Goal: Task Accomplishment & Management: Manage account settings

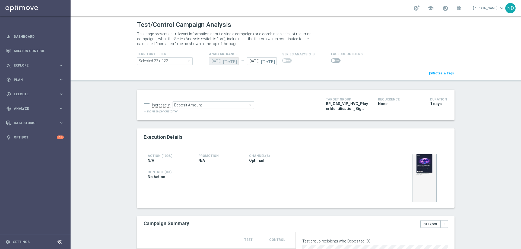
scroll to position [156, 0]
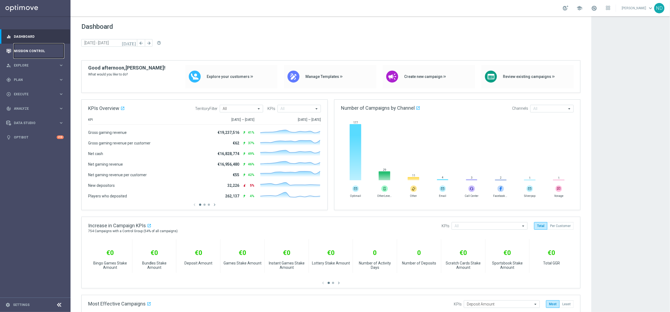
click at [41, 49] on link "Mission Control" at bounding box center [39, 51] width 50 height 14
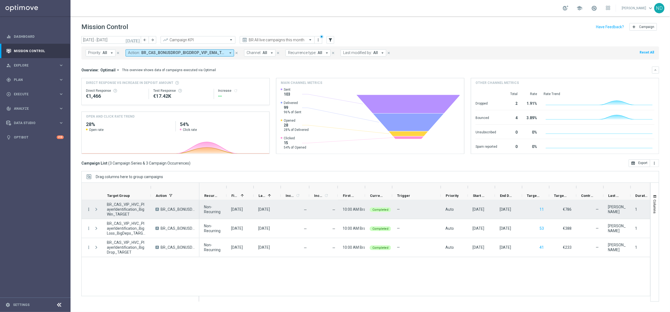
click at [89, 210] on icon "more_vert" at bounding box center [88, 209] width 5 height 5
click at [136, 242] on span "Go to Campaign Analysis" at bounding box center [118, 243] width 39 height 4
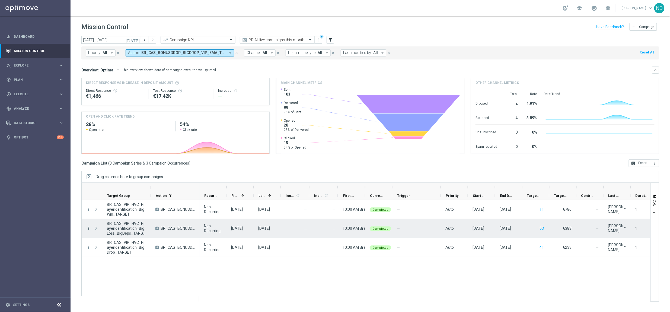
click at [89, 229] on icon "more_vert" at bounding box center [88, 228] width 5 height 5
click at [126, 248] on span "Go to Campaign Analysis" at bounding box center [118, 262] width 39 height 4
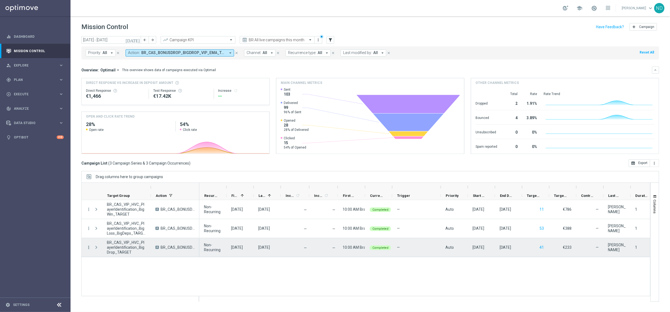
click at [89, 248] on icon "more_vert" at bounding box center [88, 247] width 5 height 5
click at [127, 213] on span "Go to Campaign Analysis" at bounding box center [118, 214] width 39 height 4
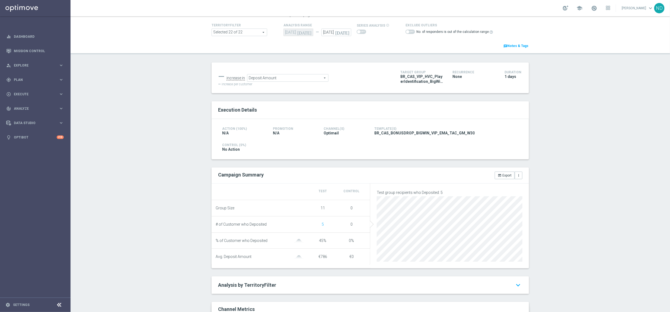
scroll to position [32, 0]
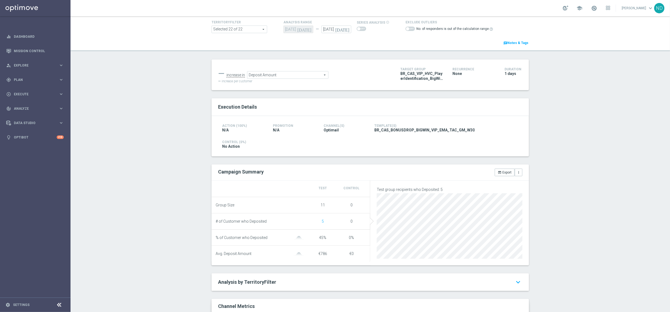
click at [320, 205] on span "11" at bounding box center [322, 205] width 4 height 4
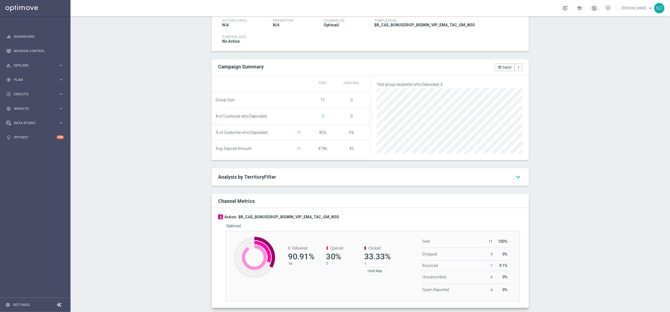
scroll to position [150, 0]
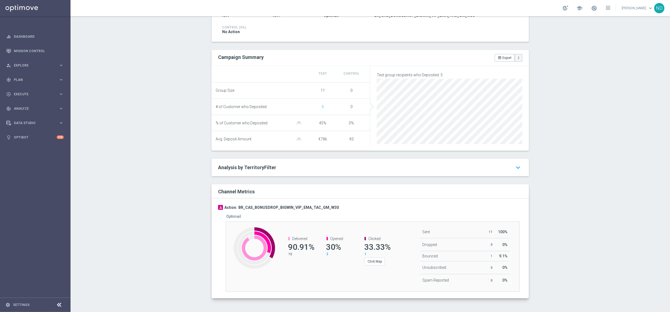
click at [516, 57] on button "more_vert" at bounding box center [519, 58] width 8 height 8
click at [507, 46] on span "Manage Attributes for Export" at bounding box center [497, 48] width 43 height 4
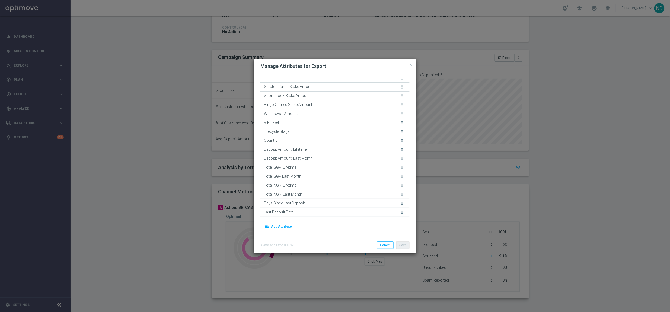
scroll to position [90, 0]
click at [411, 68] on button "close" at bounding box center [410, 65] width 5 height 7
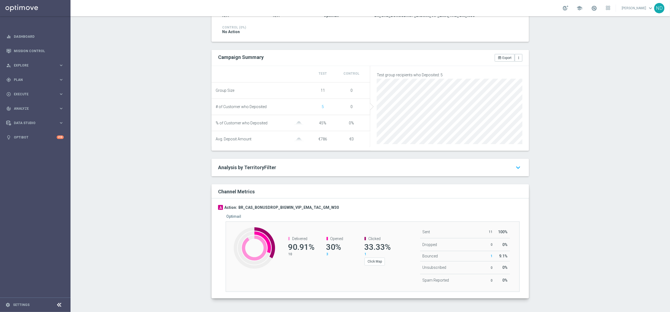
click at [320, 88] on span "11" at bounding box center [322, 90] width 4 height 4
click at [299, 88] on div "Group Size" at bounding box center [262, 90] width 93 height 5
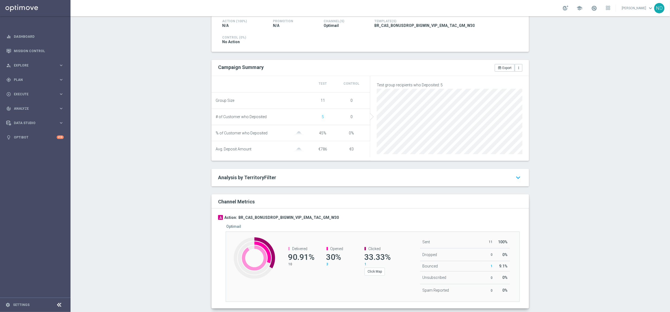
scroll to position [145, 0]
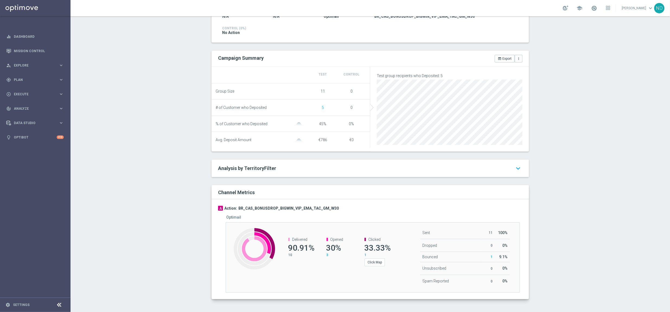
click at [298, 252] on span "90.91%" at bounding box center [301, 247] width 26 height 9
click at [290, 257] on p "10" at bounding box center [300, 254] width 24 height 4
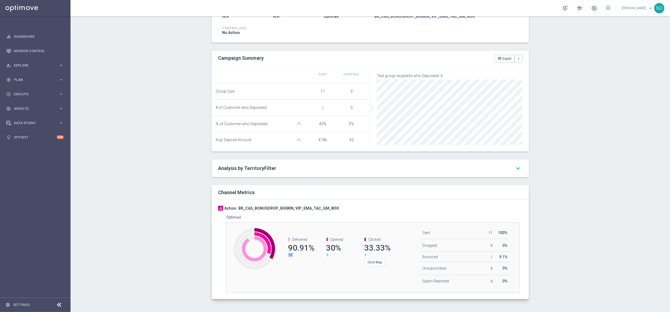
click at [290, 257] on p "10" at bounding box center [300, 254] width 24 height 4
click at [519, 173] on icon "keyboard_arrow_down" at bounding box center [517, 168] width 9 height 10
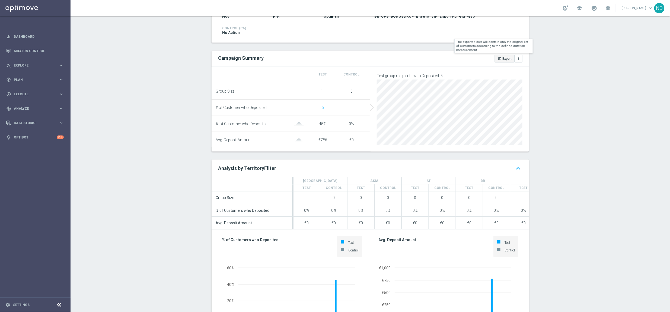
click at [504, 60] on button "open_in_browser Export" at bounding box center [505, 59] width 20 height 8
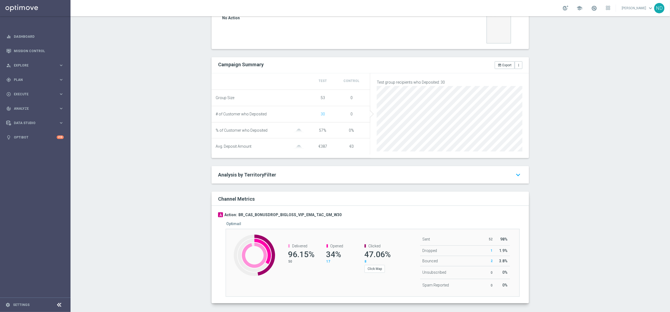
scroll to position [167, 0]
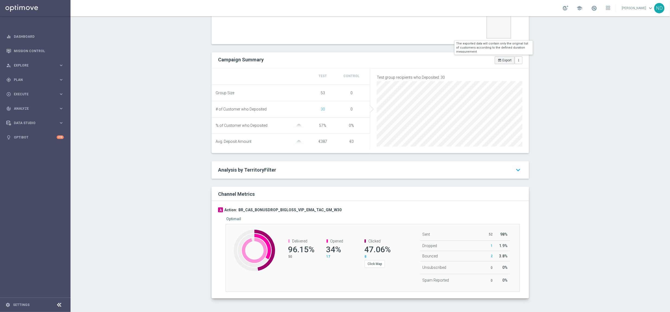
click at [503, 58] on button "open_in_browser Export" at bounding box center [505, 60] width 20 height 8
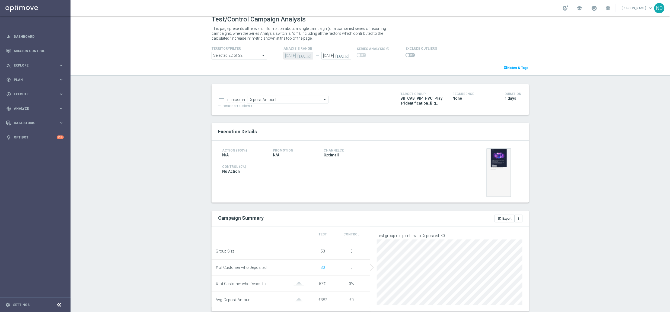
scroll to position [0, 0]
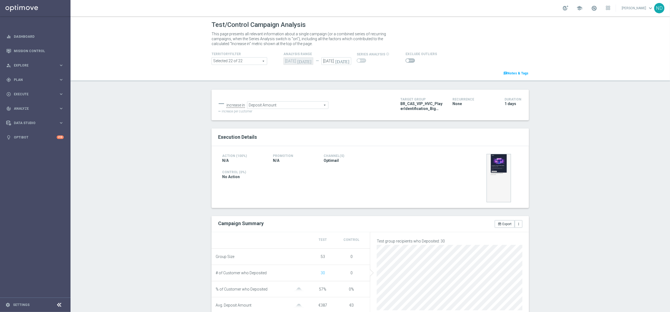
click at [416, 195] on div "Action (100%) N/A Promotion N/A Channel(s) Optimail Control (0%) No Action" at bounding box center [369, 177] width 317 height 62
click at [48, 82] on div "gps_fixed Plan keyboard_arrow_right" at bounding box center [35, 79] width 70 height 14
click at [38, 92] on link "Target Groups" at bounding box center [35, 91] width 42 height 4
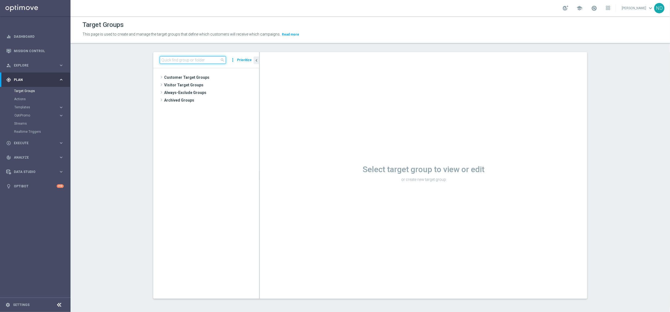
click at [191, 59] on input at bounding box center [193, 60] width 66 height 8
paste input "BR_CAS_VIP_HVC_PlayerIdentification_BigWin_TARGET"
type input "BR_CAS_VIP_HVC_PlayerIdentification_BigWin_TARGET"
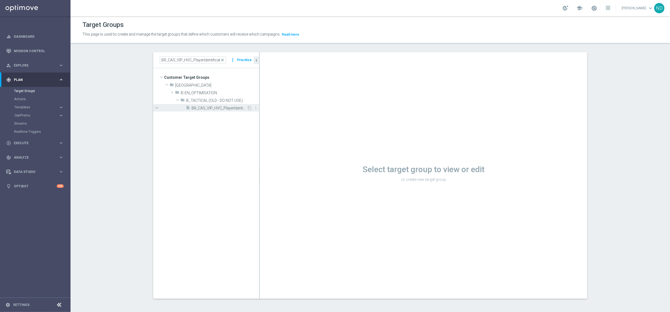
click at [207, 106] on span "BR_CAS_VIP_HVC_PlayerIdentification_BigWin_TARGET" at bounding box center [218, 108] width 55 height 5
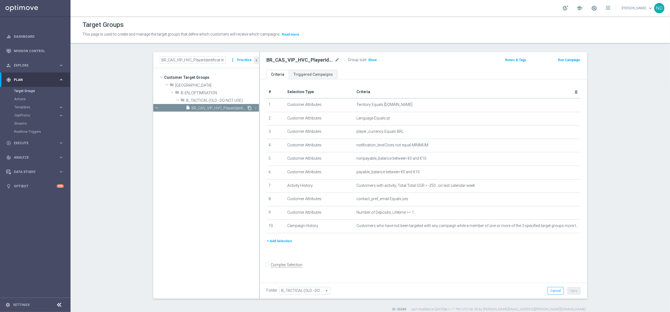
click at [248, 108] on icon "content_copy" at bounding box center [249, 108] width 4 height 4
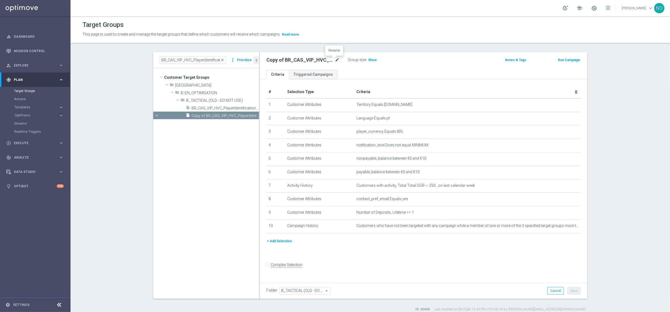
click at [335, 60] on icon "mode_edit" at bounding box center [337, 60] width 5 height 7
click at [282, 62] on input "Copy of BR_CAS_VIP_HVC_PlayerIdentification_BigWin_TARGET" at bounding box center [302, 61] width 73 height 8
click at [290, 62] on input "Copy of BR_CAS_VIP_HVC_PlayerIdentification_BigWin_TARGET" at bounding box center [302, 61] width 73 height 8
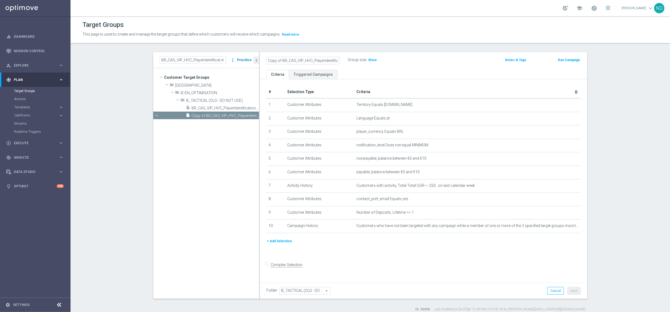
drag, startPoint x: 297, startPoint y: 62, endPoint x: 243, endPoint y: 61, distance: 53.4
click at [243, 61] on as-split "BR_CAS_VIP_HVC_PlayerIdentification_BigWin_TARGET close more_vert Prioritize Cu…" at bounding box center [370, 175] width 434 height 246
click at [278, 62] on input "Copy of BR_CAS_VIP_HVC_PlayerIdentification_BigWin_TARGET" at bounding box center [302, 61] width 73 height 8
drag, startPoint x: 329, startPoint y: 61, endPoint x: 298, endPoint y: 62, distance: 31.2
click at [298, 62] on input "BR_CAS_VIP_HVC_PlayerIdentification_BigWin_TARGET" at bounding box center [302, 61] width 73 height 8
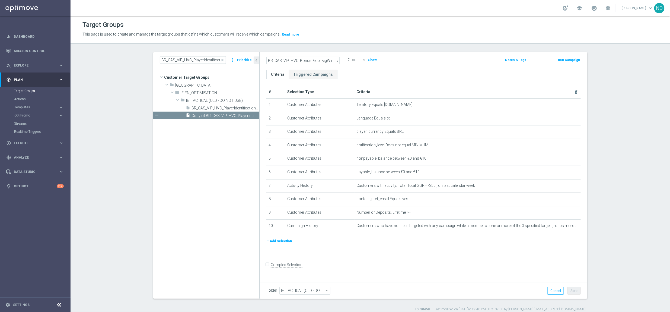
scroll to position [0, 9]
drag, startPoint x: 332, startPoint y: 61, endPoint x: 357, endPoint y: 62, distance: 25.5
click at [357, 62] on div "BR_CAS_VIP_HVC_BonusDrop_BigWin_TARGET Group size : Show" at bounding box center [369, 60] width 215 height 8
type input "BR_CAS_VIP_HVC_BonusDrop_BigWin_Apologies_List"
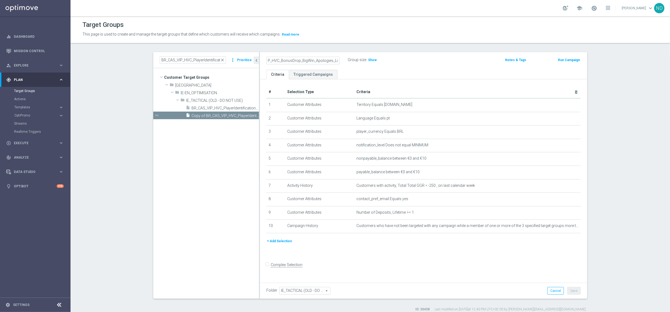
click at [356, 74] on ul "Criteria Triggered Campaigns" at bounding box center [423, 74] width 327 height 9
click at [567, 187] on icon "delete_forever" at bounding box center [569, 185] width 4 height 4
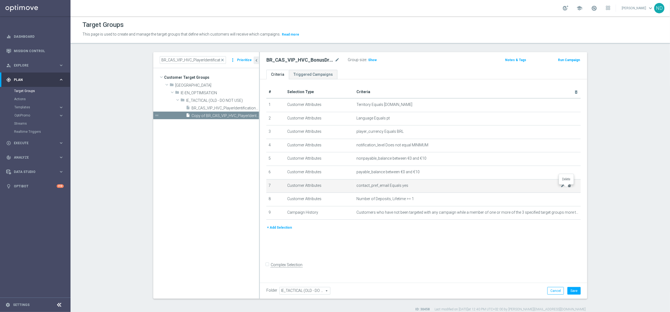
click at [567, 187] on icon "delete_forever" at bounding box center [569, 185] width 4 height 4
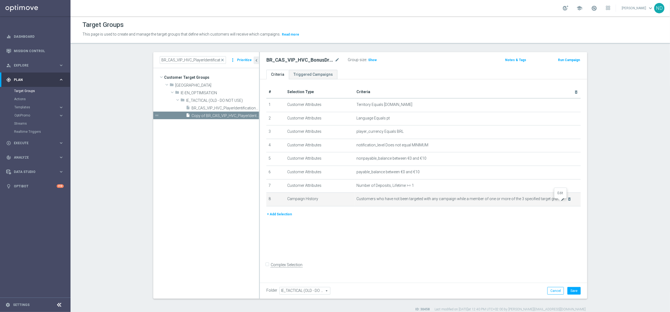
click at [561, 201] on icon "mode_edit" at bounding box center [563, 199] width 4 height 4
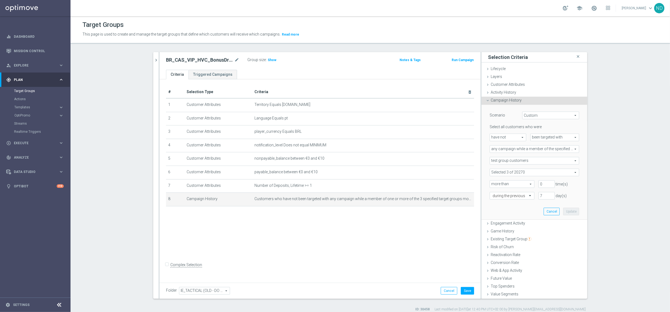
click at [510, 102] on span "Campaign History" at bounding box center [505, 100] width 31 height 4
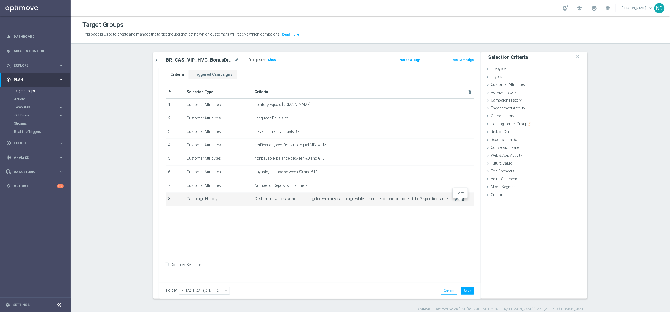
click at [462, 201] on icon "delete_forever" at bounding box center [463, 199] width 4 height 4
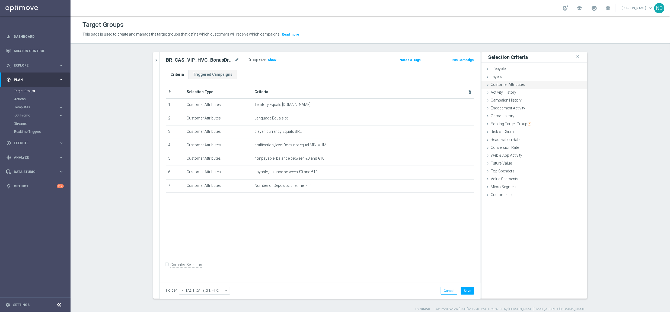
click at [519, 82] on div "Customer Attributes done" at bounding box center [534, 85] width 106 height 8
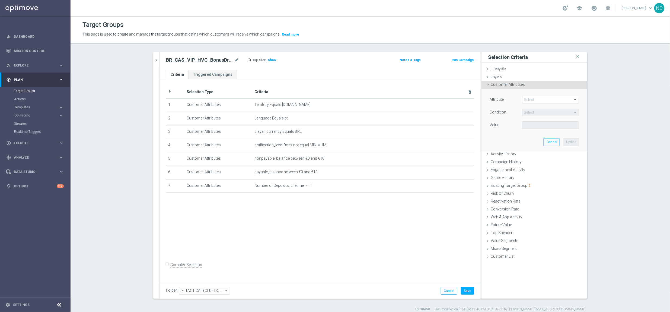
click at [534, 100] on span at bounding box center [550, 99] width 56 height 7
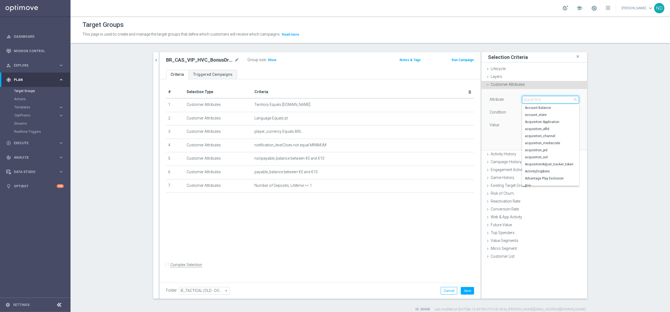
click at [534, 100] on input "search" at bounding box center [550, 100] width 57 height 8
type input "contact"
click at [553, 115] on span "contact_pref_email" at bounding box center [551, 115] width 52 height 4
type input "contact_pref_email"
type input "Equals"
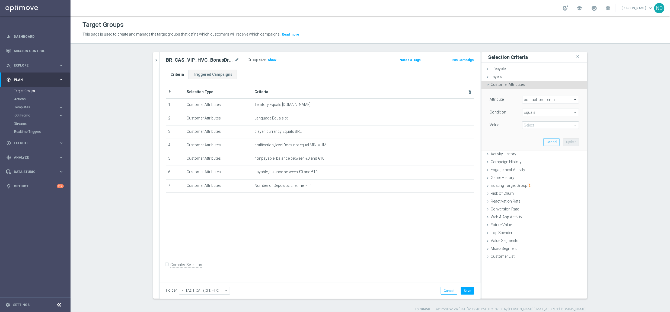
click at [566, 126] on span at bounding box center [550, 124] width 56 height 7
click at [535, 140] on span "yes" at bounding box center [551, 140] width 52 height 4
type input "yes"
click at [569, 144] on button "Update" at bounding box center [571, 142] width 16 height 8
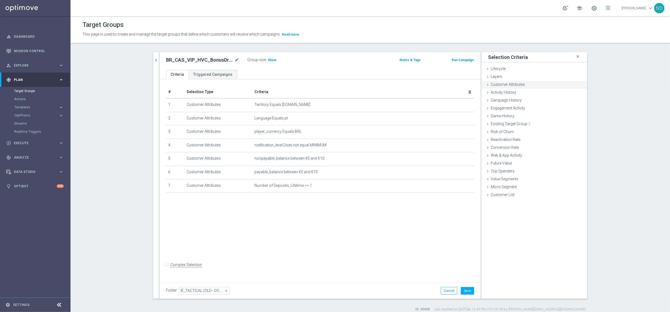
click at [496, 85] on span "Customer Attributes" at bounding box center [507, 84] width 34 height 4
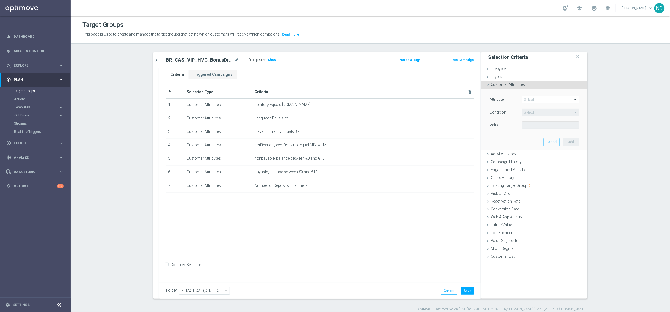
click at [556, 98] on span at bounding box center [550, 99] width 56 height 7
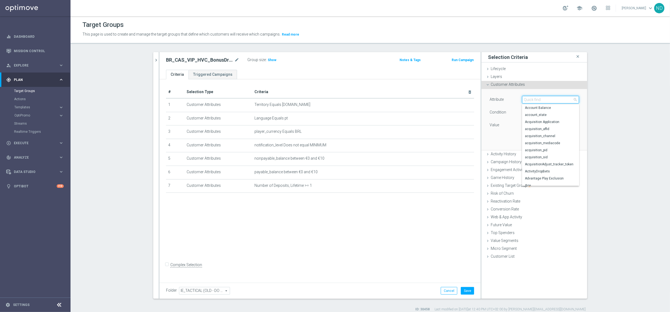
click at [556, 98] on input "search" at bounding box center [550, 100] width 57 height 8
type input "contact"
click at [559, 113] on span "contact_pref_email" at bounding box center [551, 115] width 52 height 4
type input "contact_pref_email"
type input "Equals"
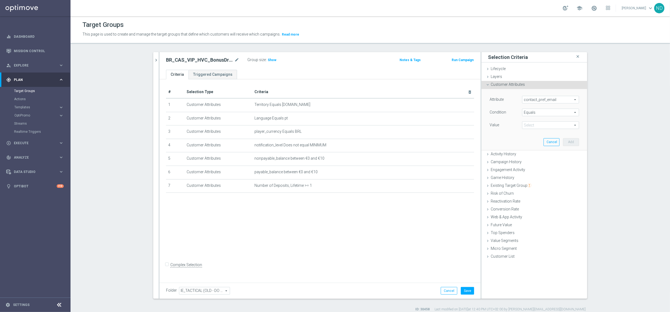
click at [571, 126] on span at bounding box center [550, 124] width 56 height 7
click at [534, 138] on span "yes" at bounding box center [551, 140] width 52 height 4
type input "yes"
click at [573, 142] on button "Add" at bounding box center [571, 142] width 16 height 8
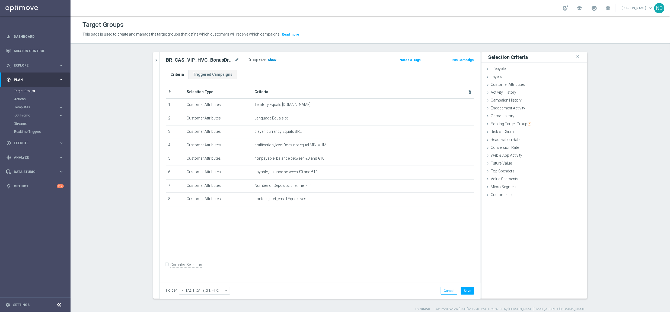
click at [268, 61] on span "Show" at bounding box center [272, 60] width 9 height 4
click at [234, 63] on icon "mode_edit" at bounding box center [236, 60] width 5 height 7
click at [252, 73] on ul "Criteria Triggered Campaigns" at bounding box center [319, 74] width 321 height 9
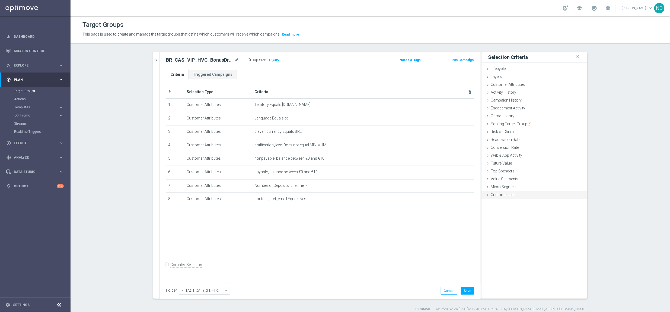
click at [503, 192] on div "Customer List done" at bounding box center [534, 195] width 106 height 8
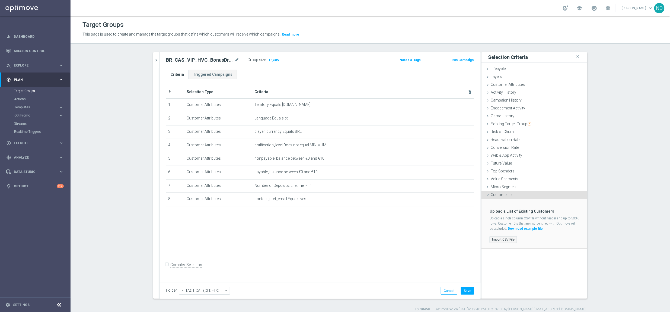
click at [505, 239] on label "Import CSV File" at bounding box center [502, 239] width 27 height 7
click at [0, 0] on input "Import CSV File" at bounding box center [0, 0] width 0 height 0
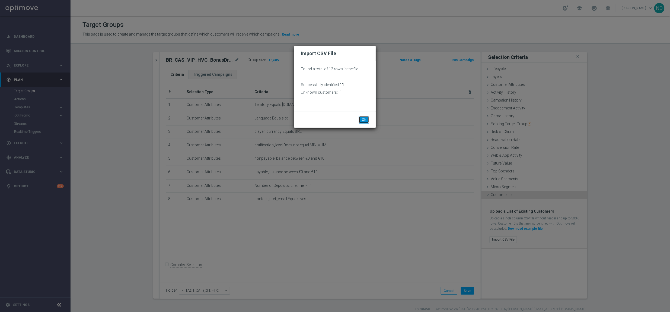
click at [366, 118] on button "OK" at bounding box center [364, 120] width 10 height 8
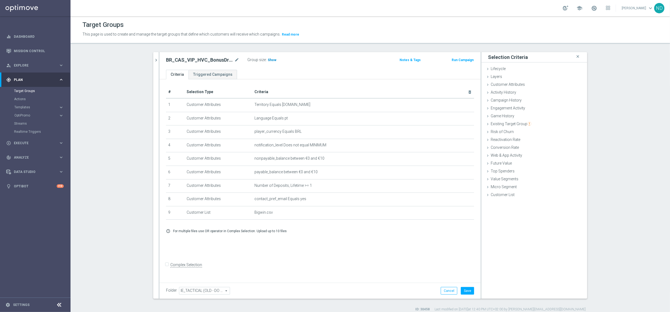
click at [268, 61] on span "Show" at bounding box center [272, 60] width 9 height 4
click at [461, 174] on icon "delete_forever" at bounding box center [463, 172] width 4 height 4
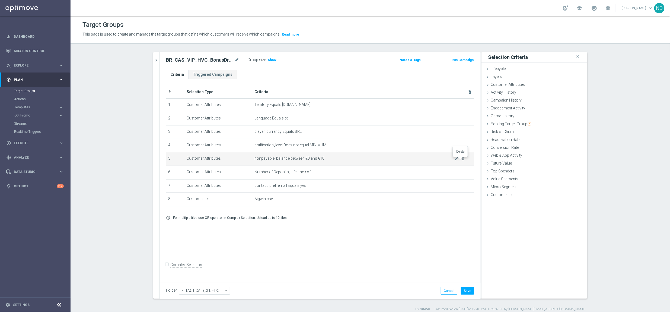
click at [461, 160] on icon "delete_forever" at bounding box center [463, 158] width 4 height 4
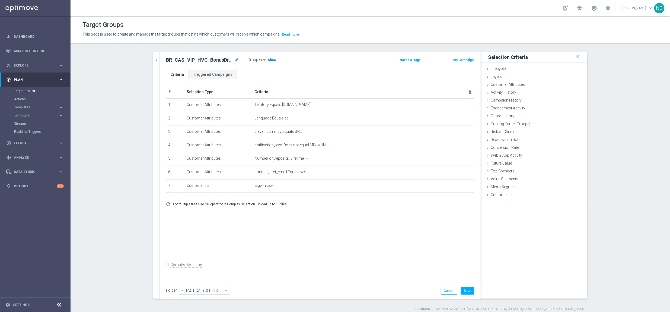
click at [269, 60] on span "Show" at bounding box center [272, 60] width 9 height 4
click at [234, 60] on icon "mode_edit" at bounding box center [236, 60] width 5 height 7
click at [468, 291] on button "Save" at bounding box center [467, 291] width 13 height 8
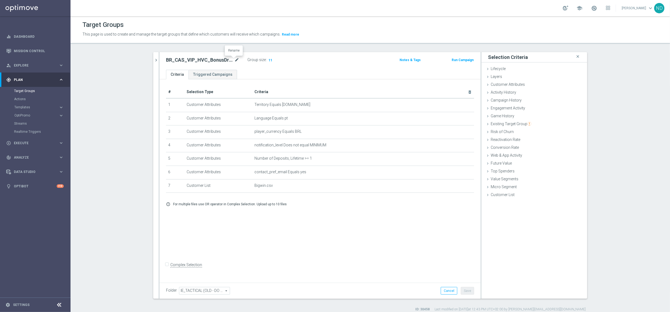
click at [235, 62] on icon "mode_edit" at bounding box center [236, 60] width 5 height 7
click at [235, 61] on icon "mode_edit" at bounding box center [236, 60] width 5 height 7
click at [252, 78] on ul "Criteria Triggered Campaigns" at bounding box center [319, 74] width 321 height 9
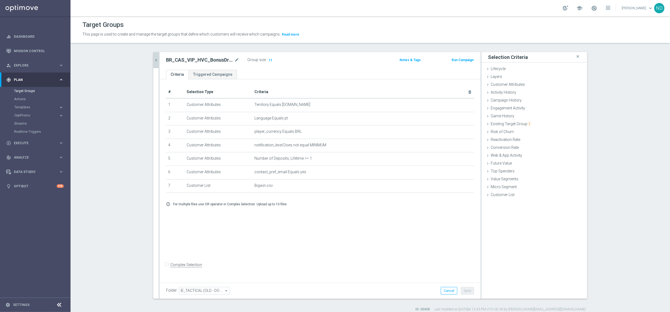
click at [153, 61] on icon "chevron_right" at bounding box center [155, 59] width 5 height 5
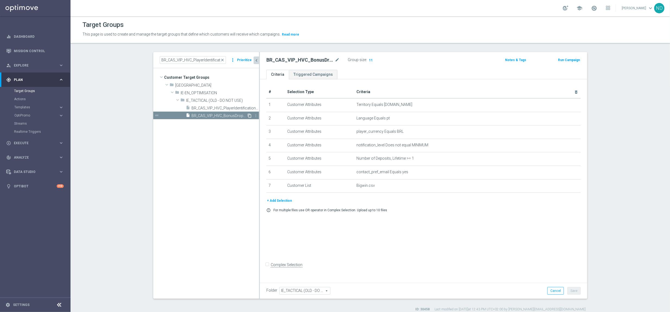
click at [248, 116] on icon "content_copy" at bounding box center [249, 115] width 4 height 4
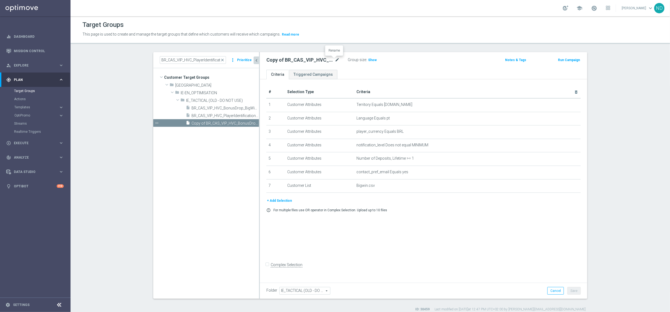
click at [335, 60] on icon "mode_edit" at bounding box center [337, 60] width 5 height 7
click at [333, 60] on input "Copy of BR_CAS_VIP_HVC_BonusDrop_BigWin_Apologies_List" at bounding box center [302, 61] width 73 height 8
drag, startPoint x: 309, startPoint y: 60, endPoint x: 309, endPoint y: 69, distance: 8.7
click at [309, 62] on input "BR_CAS_VIP_HVC_BonusDrop_BigWin_Apologies_List" at bounding box center [302, 61] width 73 height 8
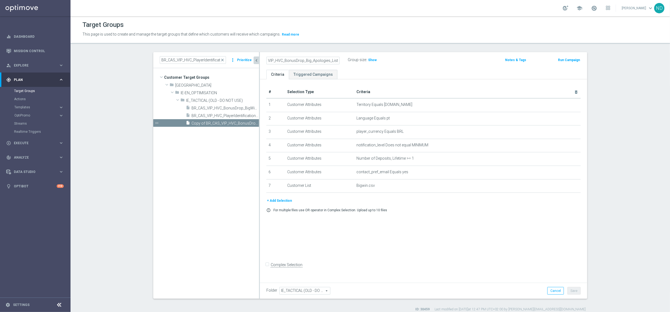
scroll to position [0, 13]
type input "BR_CAS_VIP_HVC_BonusDrop_BigLoss_Apologies_List"
click at [362, 75] on ul "Criteria Triggered Campaigns" at bounding box center [423, 74] width 327 height 9
click at [567, 187] on icon "delete_forever" at bounding box center [569, 185] width 4 height 4
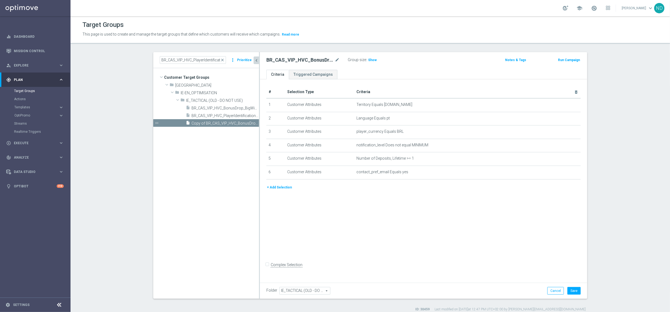
click at [278, 187] on button "+ Add Selection" at bounding box center [279, 187] width 26 height 6
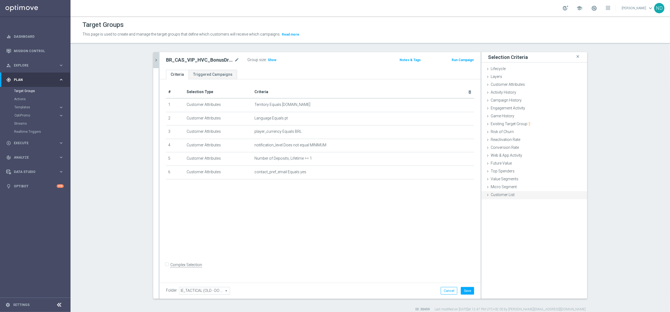
click at [502, 192] on div "Customer List done selection saved" at bounding box center [534, 195] width 106 height 8
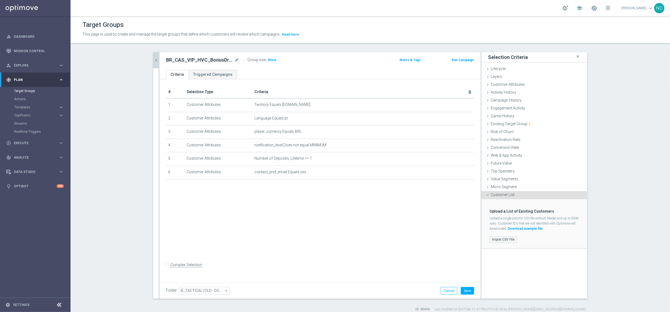
click at [506, 239] on label "Import CSV File" at bounding box center [502, 239] width 27 height 7
click at [0, 0] on input "Import CSV File" at bounding box center [0, 0] width 0 height 0
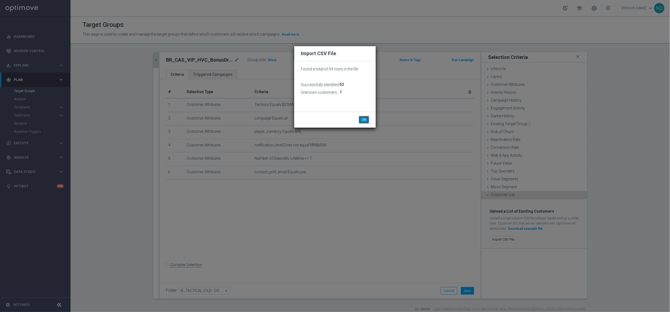
click at [366, 118] on button "OK" at bounding box center [364, 120] width 10 height 8
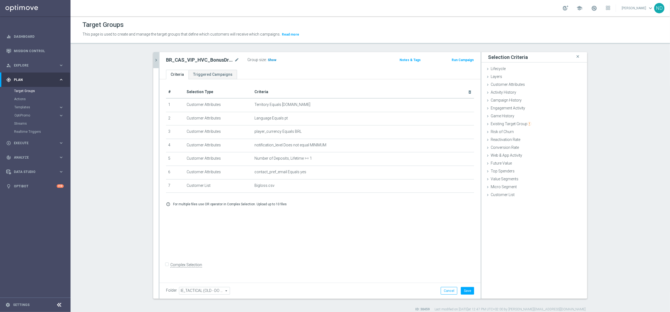
click at [271, 61] on span "Show" at bounding box center [272, 60] width 9 height 4
click at [234, 59] on icon "mode_edit" at bounding box center [236, 60] width 5 height 7
click at [234, 60] on icon "mode_edit" at bounding box center [236, 60] width 5 height 7
click at [377, 226] on div "# Selection Type Criteria delete_forever 1 Customer Attributes Territory Equals…" at bounding box center [319, 179] width 321 height 201
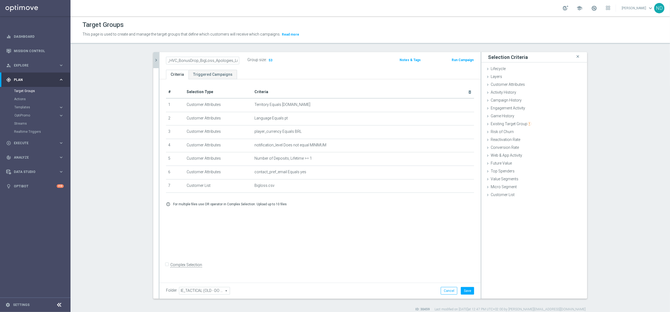
scroll to position [0, 0]
click at [466, 290] on button "Save" at bounding box center [467, 291] width 13 height 8
click at [153, 62] on icon "chevron_right" at bounding box center [155, 59] width 5 height 5
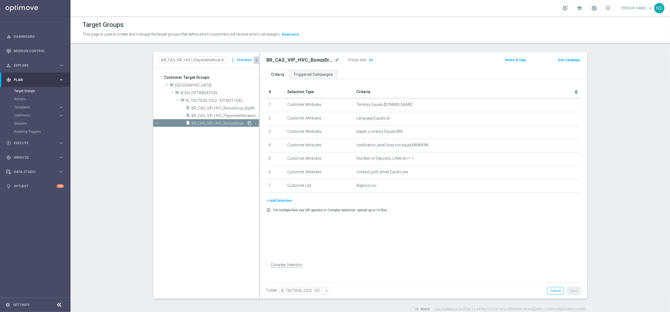
click at [247, 124] on icon "content_copy" at bounding box center [249, 123] width 4 height 4
click at [335, 59] on icon "mode_edit" at bounding box center [337, 60] width 5 height 7
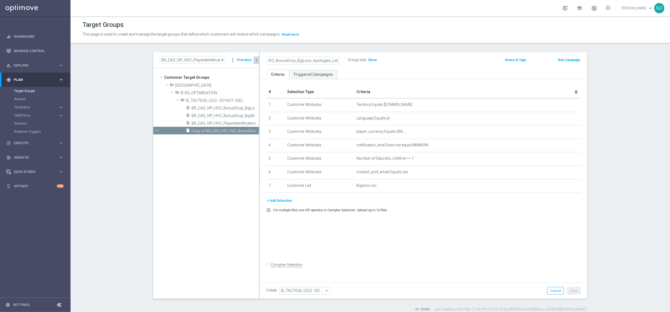
scroll to position [0, 21]
drag, startPoint x: 309, startPoint y: 61, endPoint x: 302, endPoint y: 61, distance: 7.6
click at [302, 61] on input "BR_CAS_VIP_HVC_BonusDrop_BigLoss_Apologies_List" at bounding box center [302, 61] width 73 height 8
type input "BR_CAS_VIP_HVC_BonusDrop_BigDrop_Apologies_List"
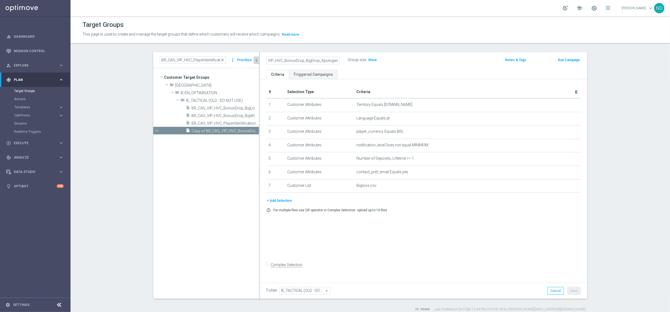
click at [414, 70] on ul "Criteria Triggered Campaigns" at bounding box center [423, 74] width 327 height 9
click at [568, 187] on icon "delete_forever" at bounding box center [569, 185] width 4 height 4
click at [282, 188] on button "+ Add Selection" at bounding box center [279, 187] width 26 height 6
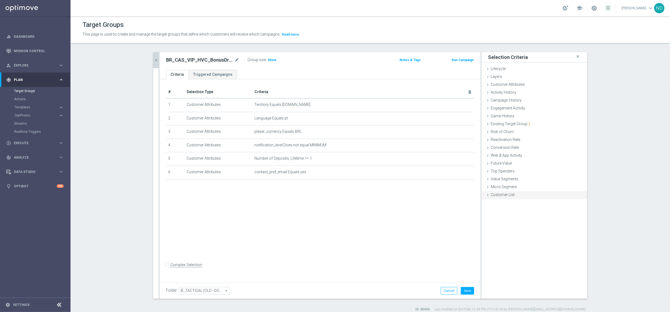
click at [497, 195] on span "Customer List" at bounding box center [502, 194] width 24 height 4
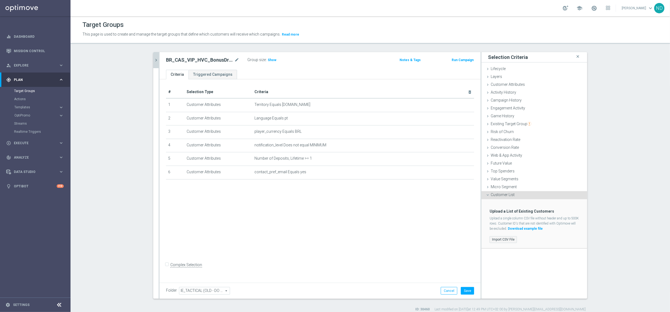
click at [501, 237] on label "Import CSV File" at bounding box center [502, 239] width 27 height 7
click at [0, 0] on input "Import CSV File" at bounding box center [0, 0] width 0 height 0
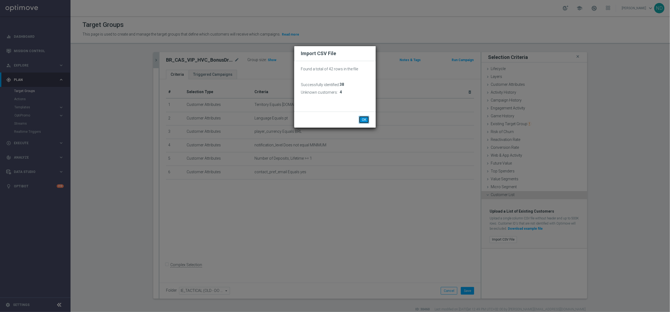
click at [366, 117] on button "OK" at bounding box center [364, 120] width 10 height 8
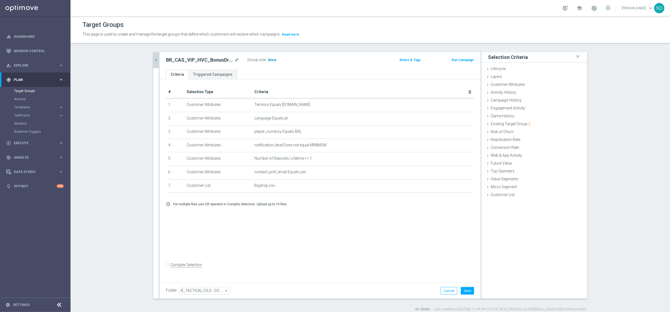
click at [271, 59] on span "Show" at bounding box center [272, 60] width 9 height 4
click at [235, 59] on icon "mode_edit" at bounding box center [236, 60] width 5 height 7
click at [254, 72] on ul "Criteria Triggered Campaigns" at bounding box center [319, 74] width 321 height 9
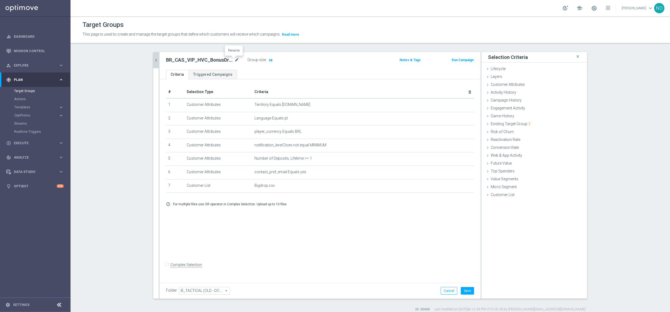
click at [235, 60] on icon "mode_edit" at bounding box center [236, 60] width 5 height 7
click at [394, 239] on div "# Selection Type Criteria delete_forever 1 Customer Attributes Territory Equals…" at bounding box center [319, 179] width 321 height 201
click at [465, 293] on button "Save" at bounding box center [467, 291] width 13 height 8
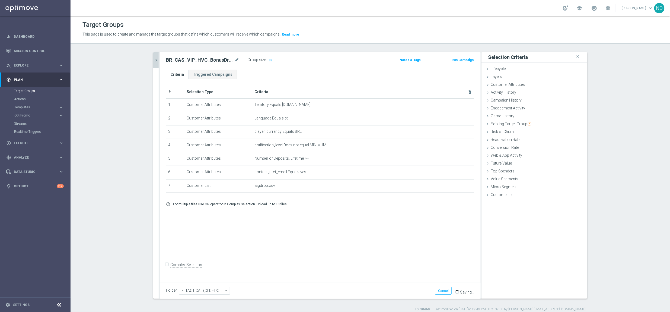
click at [154, 63] on button "chevron_right" at bounding box center [155, 60] width 5 height 16
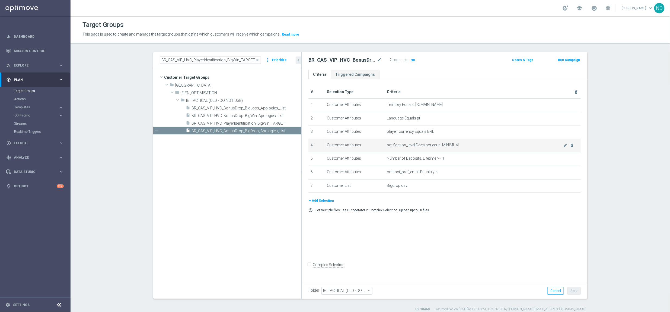
drag, startPoint x: 256, startPoint y: 141, endPoint x: 328, endPoint y: 152, distance: 72.0
click at [328, 152] on as-split "BR_CAS_VIP_HVC_PlayerIdentification_BigWin_TARGET close more_vert Prioritize Cu…" at bounding box center [370, 175] width 434 height 246
click at [377, 62] on icon "mode_edit" at bounding box center [379, 60] width 5 height 7
click at [563, 160] on icon "mode_edit" at bounding box center [565, 158] width 4 height 4
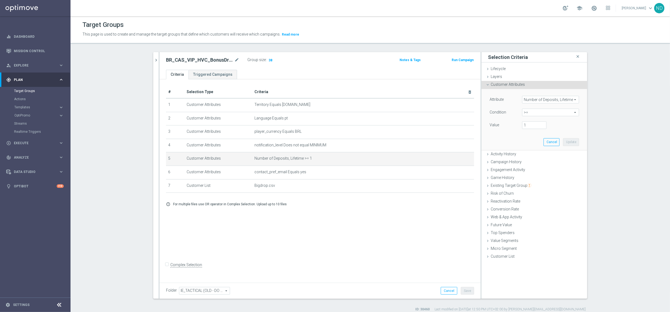
click at [568, 101] on span "Number of Deposits, Lifetime" at bounding box center [550, 99] width 56 height 7
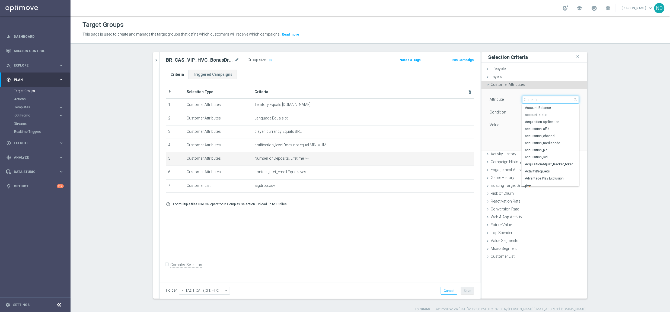
click at [539, 101] on input "search" at bounding box center [550, 100] width 57 height 8
type input "stake"
click at [552, 163] on span "has_ever_staked" at bounding box center [551, 164] width 52 height 4
type input "has_ever_staked"
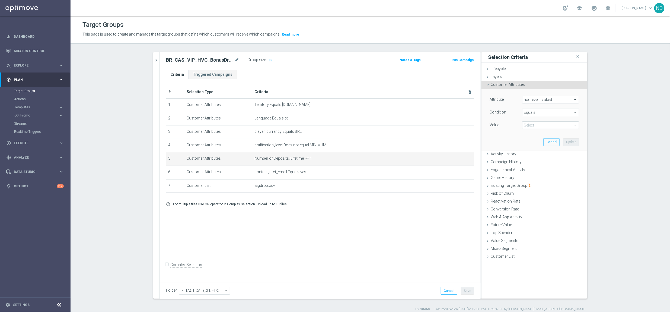
click at [572, 113] on span "Equals" at bounding box center [550, 112] width 56 height 7
click at [543, 184] on span "One of" at bounding box center [551, 184] width 52 height 4
type input "One of"
click at [554, 125] on span at bounding box center [550, 124] width 56 height 7
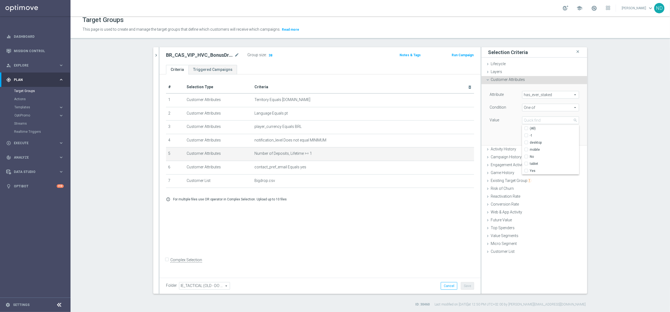
click at [570, 94] on span "has_ever_staked" at bounding box center [550, 94] width 56 height 7
click at [553, 94] on input "search" at bounding box center [550, 95] width 57 height 8
type input "staked"
click at [550, 110] on span "has_ever_staked" at bounding box center [551, 110] width 52 height 4
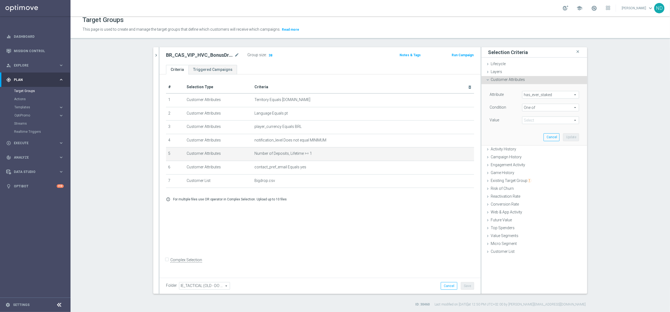
click at [551, 108] on span "One of" at bounding box center [550, 107] width 56 height 7
click at [540, 150] on span "Equals" at bounding box center [551, 151] width 52 height 4
type input "Equals"
click at [550, 120] on span at bounding box center [550, 120] width 56 height 7
click at [539, 163] on span "Yes" at bounding box center [551, 163] width 52 height 4
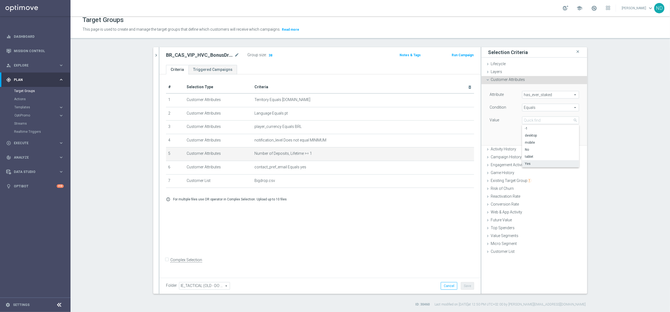
type input "Yes"
click at [573, 137] on button "Update" at bounding box center [571, 137] width 16 height 8
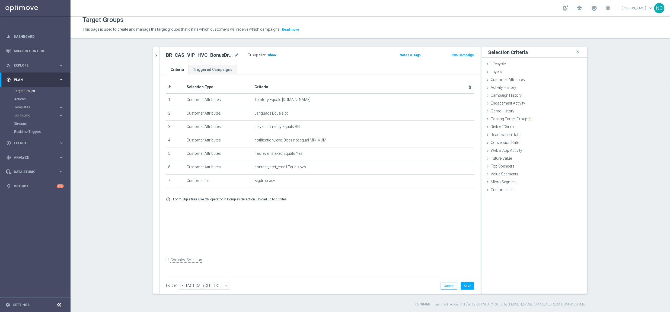
click at [268, 55] on span "Show" at bounding box center [272, 55] width 9 height 4
click at [454, 155] on icon "mode_edit" at bounding box center [456, 153] width 4 height 4
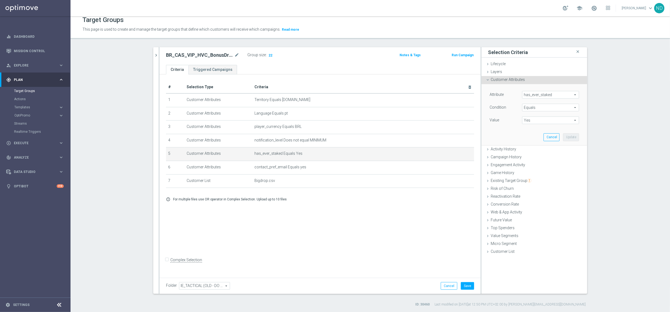
click at [570, 97] on span "has_ever_staked" at bounding box center [550, 94] width 56 height 7
click at [543, 99] on label "Account Balance" at bounding box center [550, 102] width 57 height 7
type input "Account Balance"
type input "="
click at [553, 95] on span "Account Balance" at bounding box center [550, 94] width 56 height 7
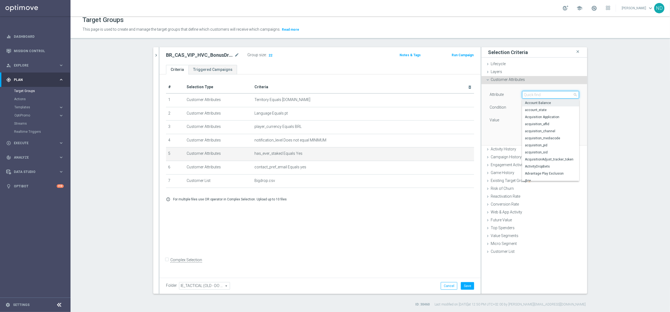
click at [548, 92] on input "search" at bounding box center [550, 95] width 57 height 8
drag, startPoint x: 532, startPoint y: 95, endPoint x: 503, endPoint y: 95, distance: 28.5
click at [503, 95] on div "Attribute Account Balance Account Balance arrow_drop_down stake close lottery_s…" at bounding box center [534, 95] width 98 height 9
type input "stake"
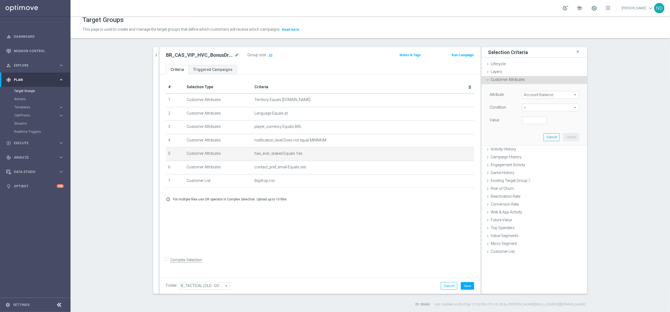
click at [532, 93] on span "Account Balance" at bounding box center [550, 94] width 56 height 7
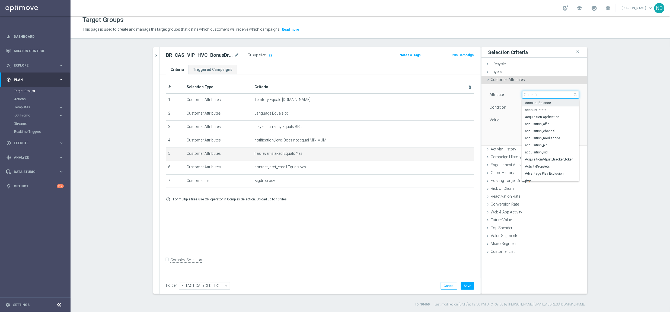
click at [532, 93] on input "search" at bounding box center [550, 95] width 57 height 8
type input "total s"
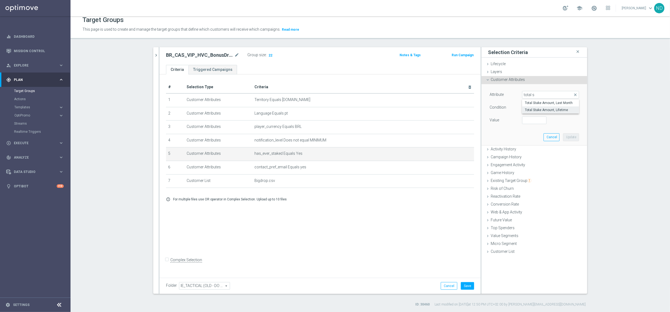
click at [557, 111] on span "Total Stake Amount, Lifetime" at bounding box center [551, 110] width 52 height 4
type input "Total Stake Amount, Lifetime"
click at [570, 108] on span "=" at bounding box center [550, 107] width 56 height 7
click at [529, 143] on span ">" at bounding box center [551, 144] width 52 height 4
type input ">"
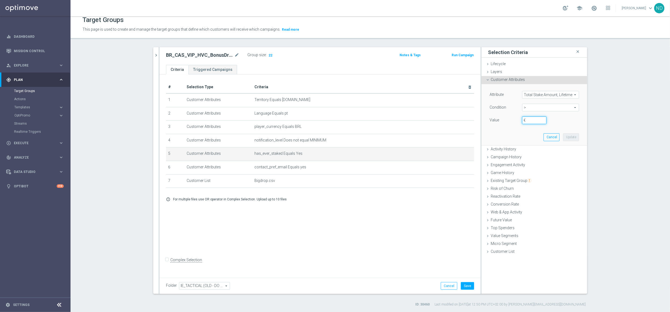
click at [530, 120] on input "€" at bounding box center [534, 120] width 24 height 8
click at [560, 117] on div "Value 0.1 €" at bounding box center [534, 120] width 98 height 9
click at [535, 121] on input "0.1" at bounding box center [534, 120] width 24 height 8
type input "0.01"
click at [547, 124] on div "Value 0.01 €" at bounding box center [534, 120] width 98 height 9
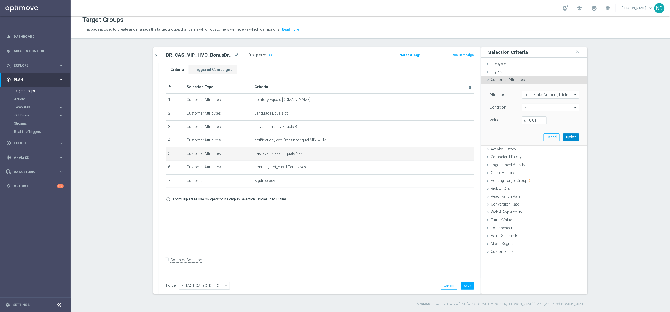
click at [569, 141] on button "Update" at bounding box center [571, 137] width 16 height 8
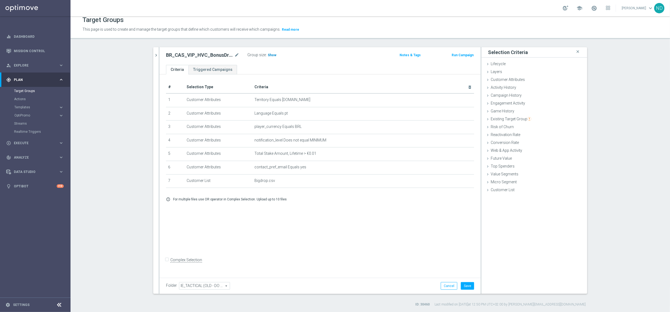
click at [268, 56] on span "Show" at bounding box center [272, 55] width 9 height 4
click at [463, 285] on button "Save" at bounding box center [467, 286] width 13 height 8
click at [268, 55] on span "34" at bounding box center [270, 55] width 5 height 5
click at [454, 155] on icon "mode_edit" at bounding box center [456, 153] width 4 height 4
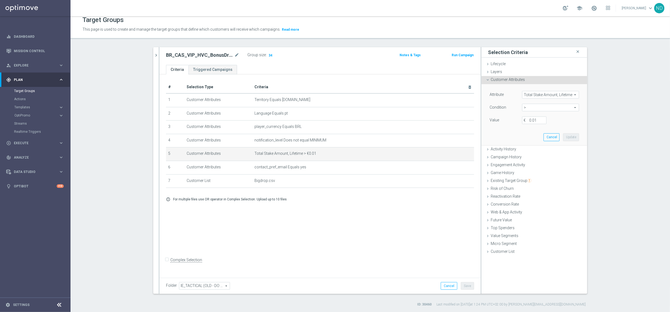
click at [571, 96] on span "Total Stake Amount, Lifetime" at bounding box center [550, 94] width 56 height 7
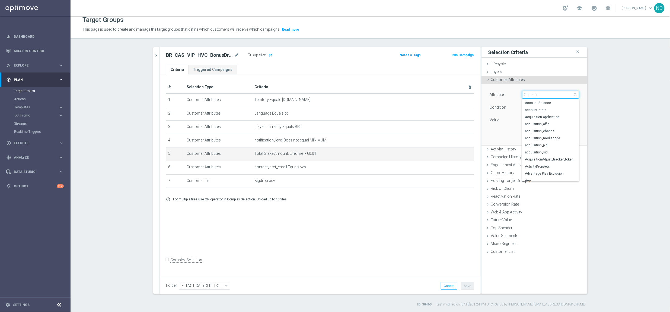
click at [556, 95] on input "search" at bounding box center [550, 95] width 57 height 8
type input "stake"
click at [549, 143] on span "has_ever_staked" at bounding box center [551, 144] width 52 height 4
type input "has_ever_staked"
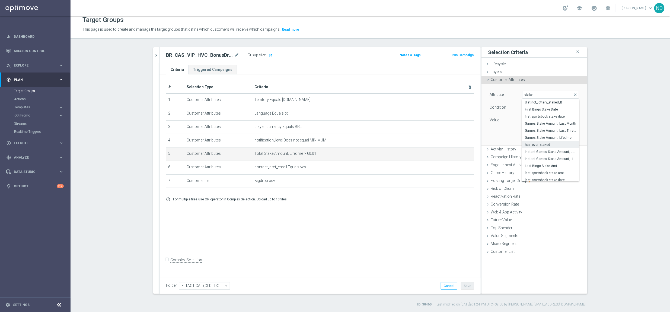
type input "Equals"
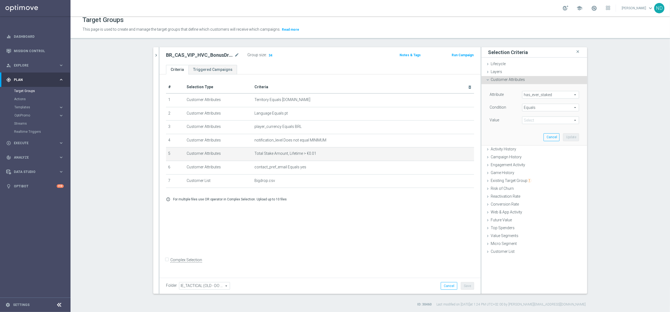
click at [567, 120] on span at bounding box center [550, 120] width 56 height 7
click at [539, 161] on label "Yes" at bounding box center [550, 163] width 57 height 7
type input "Yes"
click at [552, 137] on button "Cancel" at bounding box center [551, 137] width 16 height 8
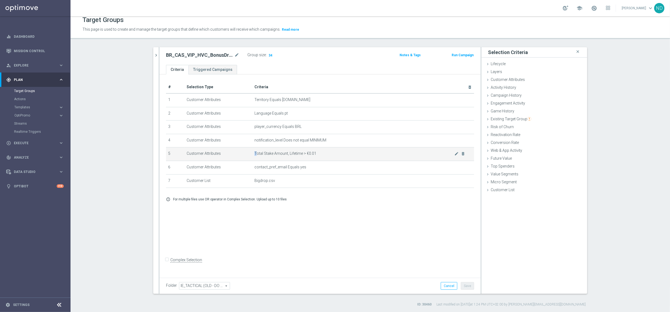
drag, startPoint x: 330, startPoint y: 152, endPoint x: 255, endPoint y: 152, distance: 75.6
click at [255, 152] on td "Total Stake Amount, Lifetime > €0.01 mode_edit delete_forever" at bounding box center [363, 154] width 222 height 14
drag, startPoint x: 247, startPoint y: 156, endPoint x: 315, endPoint y: 158, distance: 68.1
click at [315, 158] on tr "5 Customer Attributes Total Stake Amount, Lifetime > €0.01 mode_edit delete_for…" at bounding box center [320, 154] width 308 height 14
copy tr "Total Stake Amount, Lifetime > €0.01"
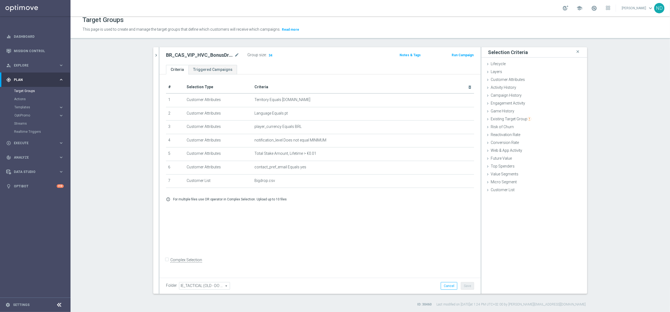
click at [329, 225] on div "# Selection Type Criteria delete_forever 1 Customer Attributes Territory Equals…" at bounding box center [319, 174] width 321 height 201
click at [153, 57] on icon "chevron_right" at bounding box center [155, 55] width 5 height 5
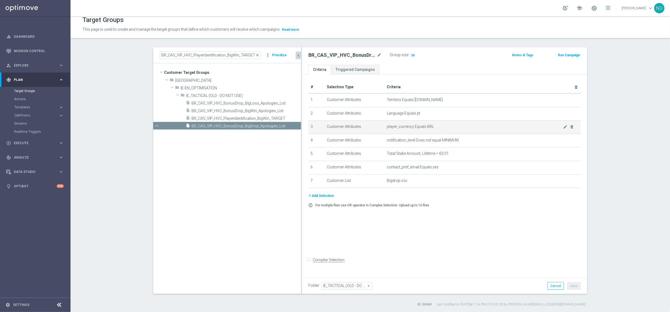
drag, startPoint x: 256, startPoint y: 118, endPoint x: 341, endPoint y: 126, distance: 85.0
click at [341, 126] on as-split "BR_CAS_VIP_HVC_PlayerIdentification_BigWin_TARGET close more_vert Prioritize Cu…" at bounding box center [370, 170] width 434 height 246
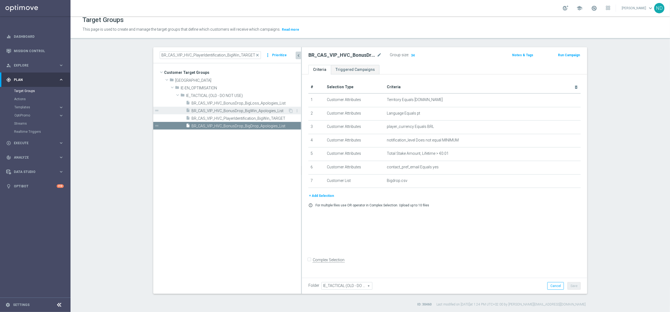
click at [268, 112] on span "BR_CAS_VIP_HVC_BonusDrop_BigWin_Apologies_List" at bounding box center [239, 110] width 97 height 5
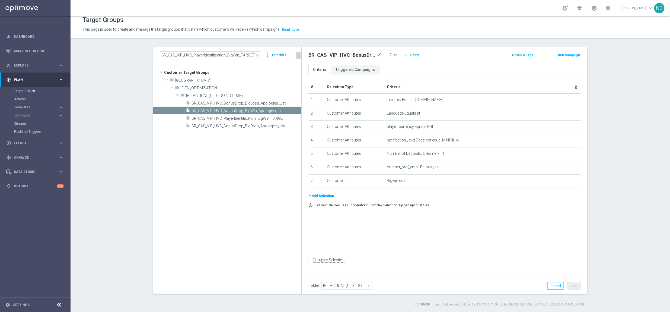
click at [325, 197] on button "+ Add Selection" at bounding box center [321, 195] width 26 height 6
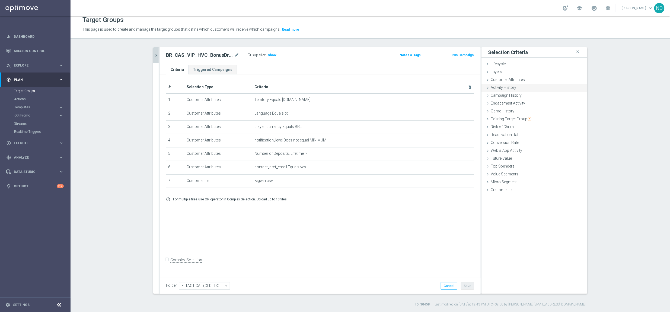
click at [517, 88] on div "Activity History done" at bounding box center [534, 88] width 106 height 8
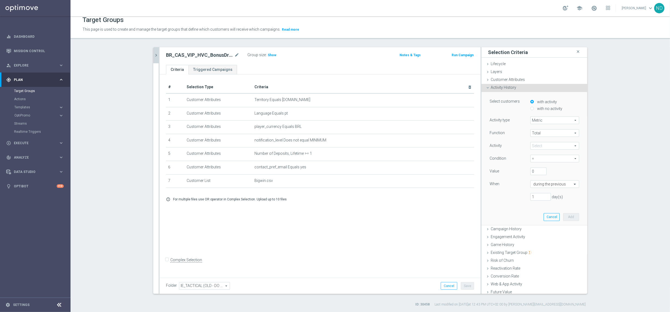
click at [518, 86] on div "Activity History done" at bounding box center [534, 88] width 106 height 8
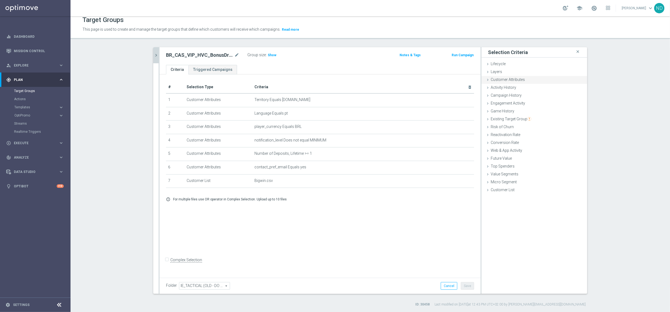
click at [517, 79] on span "Customer Attributes" at bounding box center [507, 79] width 34 height 4
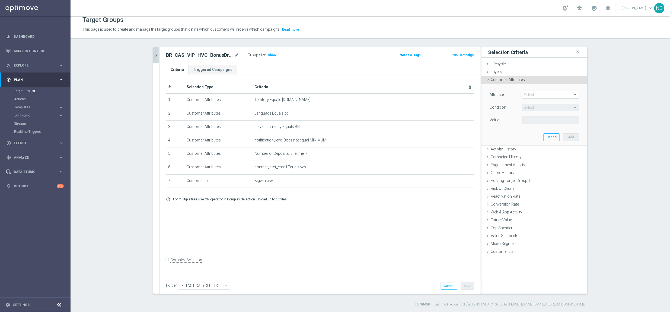
click at [535, 95] on span at bounding box center [550, 94] width 56 height 7
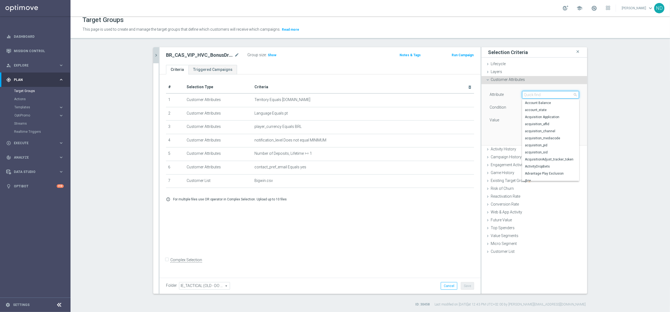
click at [535, 95] on input "search" at bounding box center [550, 95] width 57 height 8
type input "total"
click at [563, 148] on span "Total Stake Amount, Lifetime" at bounding box center [551, 149] width 52 height 4
type input "Total Stake Amount, Lifetime"
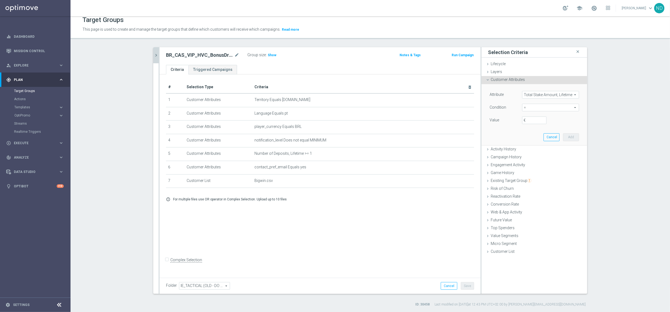
click at [567, 108] on span "=" at bounding box center [550, 107] width 56 height 7
click at [533, 149] on span ">=" at bounding box center [551, 151] width 52 height 4
type input ">="
click at [531, 122] on input "€" at bounding box center [534, 120] width 24 height 8
type input "0.01"
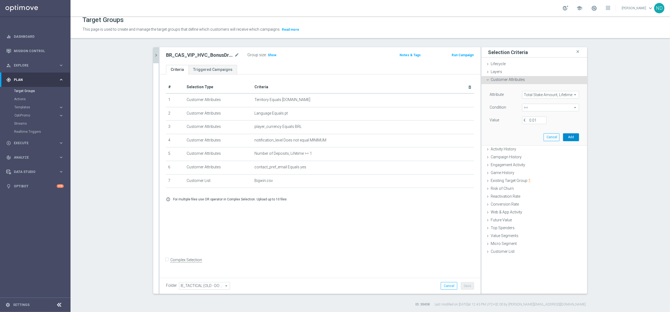
click at [572, 136] on button "Add" at bounding box center [571, 137] width 16 height 8
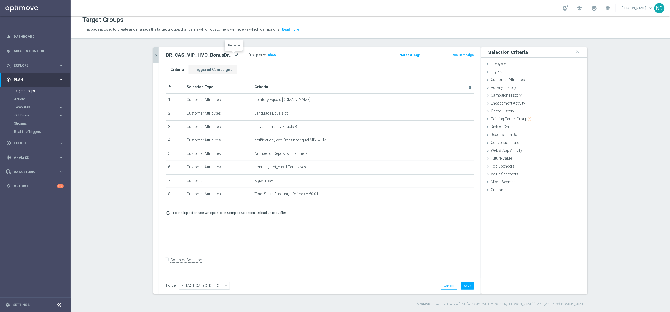
click at [234, 54] on icon "mode_edit" at bounding box center [236, 55] width 5 height 7
click at [268, 67] on ul "Criteria Triggered Campaigns" at bounding box center [319, 69] width 321 height 9
click at [268, 54] on span "Show" at bounding box center [272, 55] width 9 height 4
click at [466, 283] on button "Save" at bounding box center [467, 286] width 13 height 8
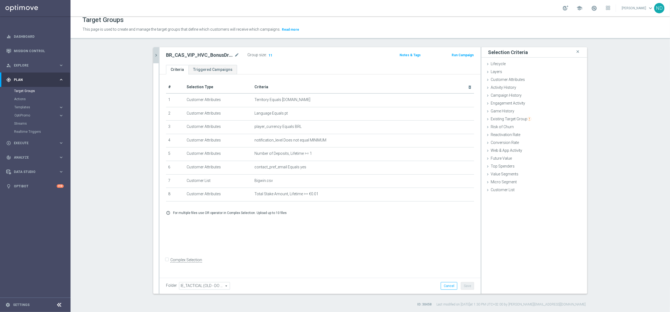
click at [155, 56] on icon "chevron_right" at bounding box center [155, 55] width 5 height 5
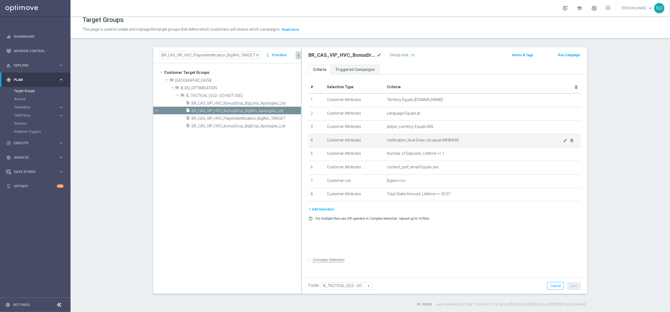
drag, startPoint x: 256, startPoint y: 139, endPoint x: 326, endPoint y: 142, distance: 69.5
click at [326, 142] on as-split "BR_CAS_VIP_HVC_PlayerIdentification_BigWin_TARGET close more_vert Prioritize Cu…" at bounding box center [370, 170] width 434 height 246
click at [276, 100] on div "insert_drive_file BR_CAS_VIP_HVC_BonusDrop_BigLoss_Apologies_List" at bounding box center [237, 103] width 102 height 8
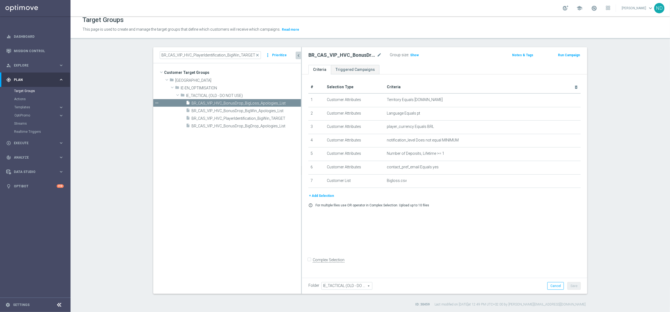
click at [326, 198] on button "+ Add Selection" at bounding box center [321, 195] width 26 height 6
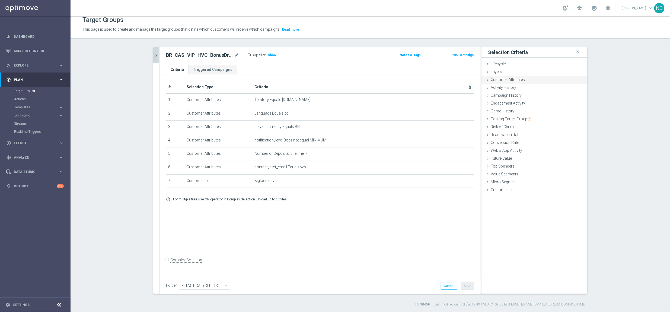
click at [516, 80] on span "Customer Attributes" at bounding box center [507, 79] width 34 height 4
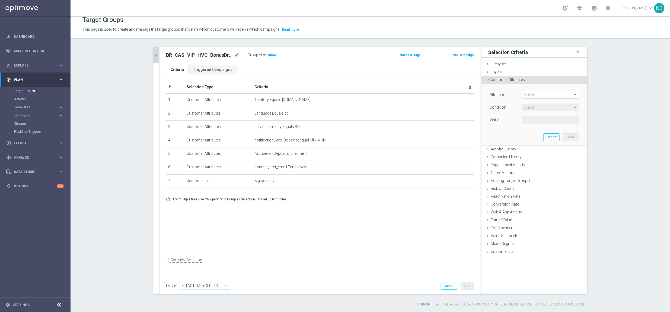
click at [528, 93] on span at bounding box center [550, 94] width 56 height 7
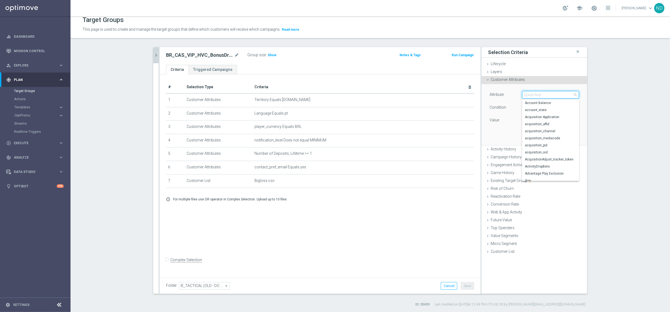
click at [528, 93] on input "search" at bounding box center [550, 95] width 57 height 8
type input "total"
click at [551, 148] on span "Total Stake Amount, Lifetime" at bounding box center [551, 149] width 52 height 4
type input "Total Stake Amount, Lifetime"
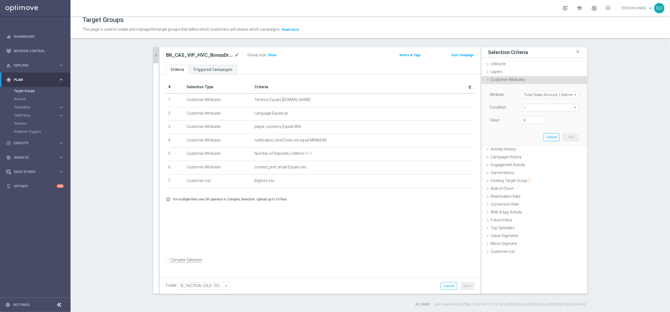
click at [548, 107] on span "=" at bounding box center [550, 107] width 56 height 7
click at [532, 143] on span ">" at bounding box center [551, 144] width 52 height 4
type input ">"
click at [564, 106] on span ">" at bounding box center [550, 107] width 56 height 7
click at [529, 143] on span ">" at bounding box center [551, 144] width 52 height 4
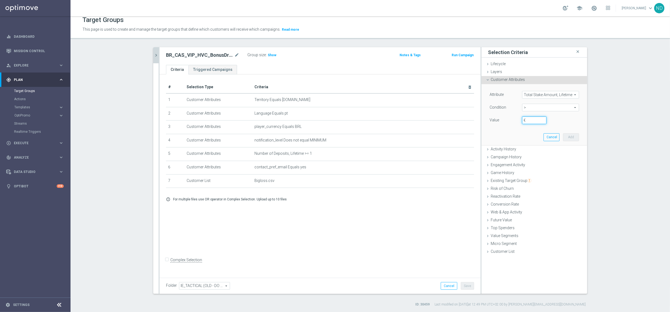
click at [534, 122] on input "€" at bounding box center [534, 120] width 24 height 8
type input "0.01"
click at [565, 138] on button "Add" at bounding box center [571, 137] width 16 height 8
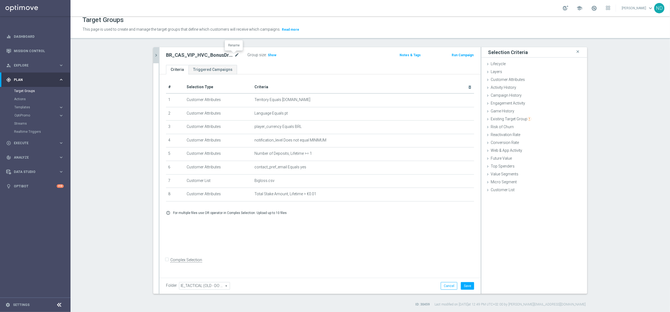
click at [234, 56] on icon "mode_edit" at bounding box center [236, 55] width 5 height 7
click at [252, 69] on ul "Criteria Triggered Campaigns" at bounding box center [319, 69] width 321 height 9
click at [269, 55] on span "Show" at bounding box center [272, 55] width 9 height 4
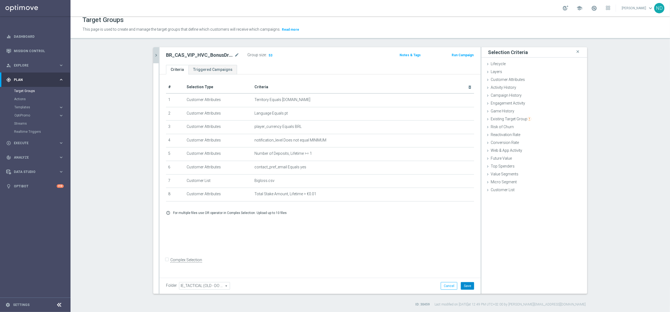
click at [468, 286] on button "Save" at bounding box center [467, 286] width 13 height 8
click at [153, 58] on button "chevron_right" at bounding box center [155, 55] width 5 height 16
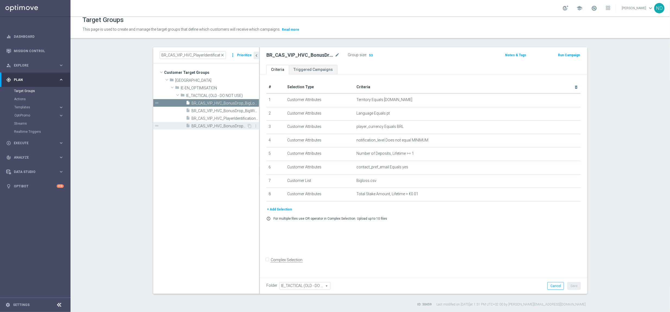
click at [239, 127] on span "BR_CAS_VIP_HVC_BonusDrop_BigDrop_Apologies_List" at bounding box center [218, 126] width 55 height 5
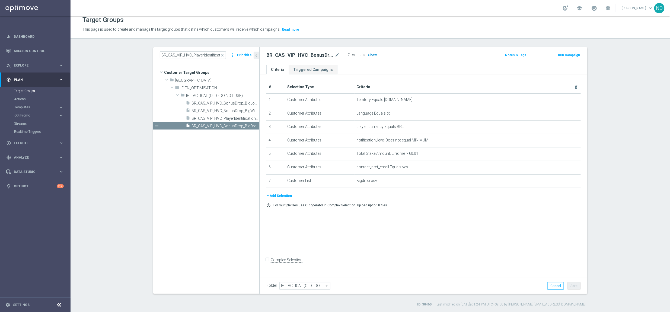
click at [368, 55] on span "Show" at bounding box center [372, 55] width 9 height 4
click at [368, 55] on span "34" at bounding box center [370, 55] width 5 height 5
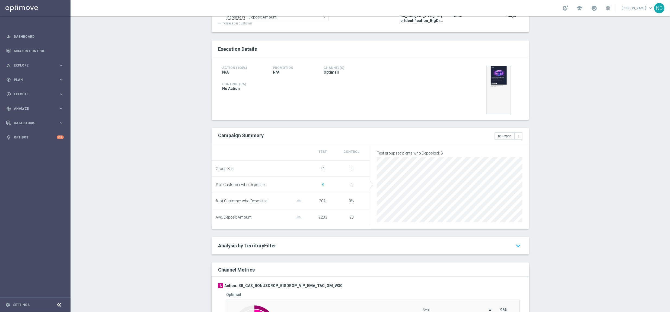
scroll to position [138, 0]
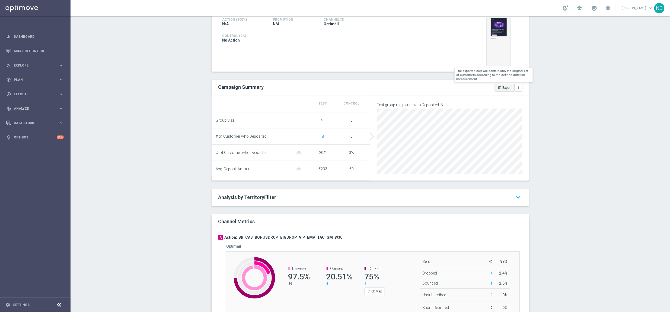
click at [497, 89] on icon "open_in_browser" at bounding box center [499, 88] width 4 height 4
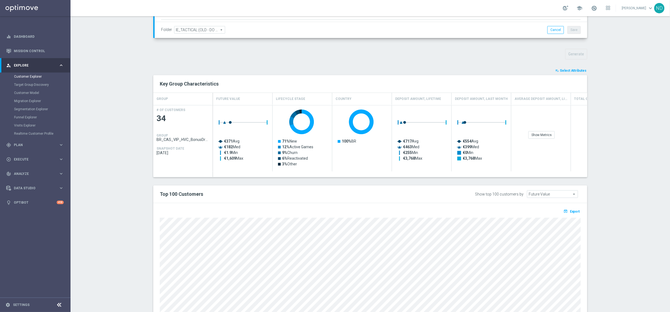
scroll to position [202, 0]
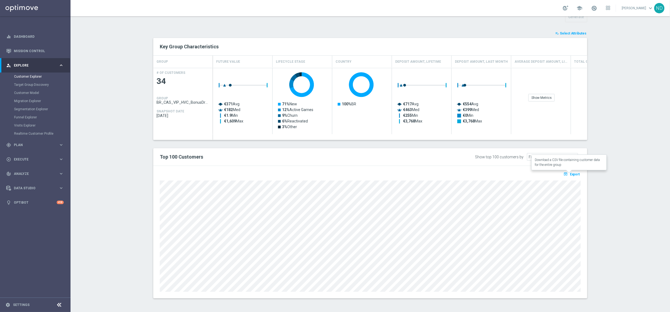
click at [570, 172] on span "Export" at bounding box center [575, 174] width 10 height 4
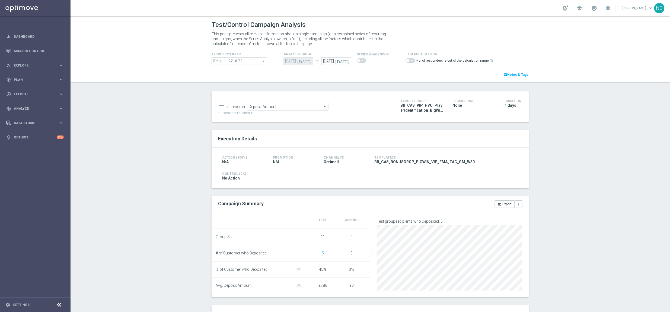
scroll to position [145, 0]
